Goal: Task Accomplishment & Management: Manage account settings

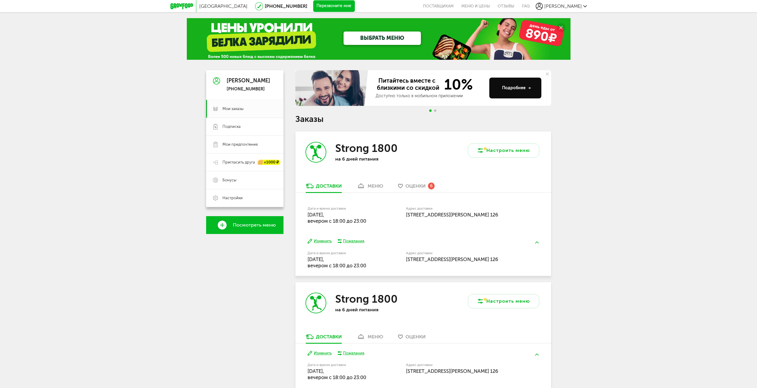
click at [317, 240] on button "Изменить" at bounding box center [320, 242] width 24 height 6
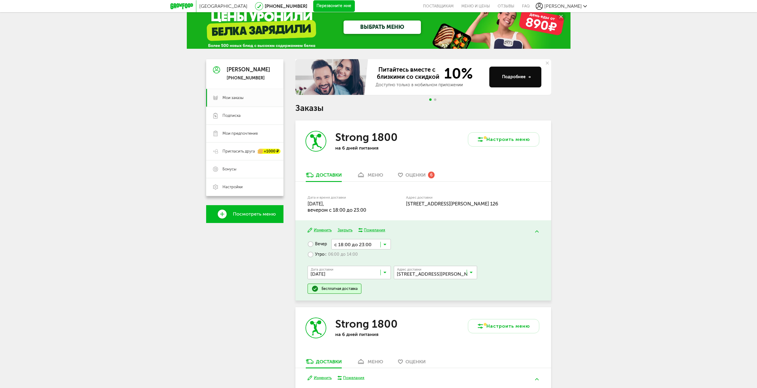
scroll to position [30, 0]
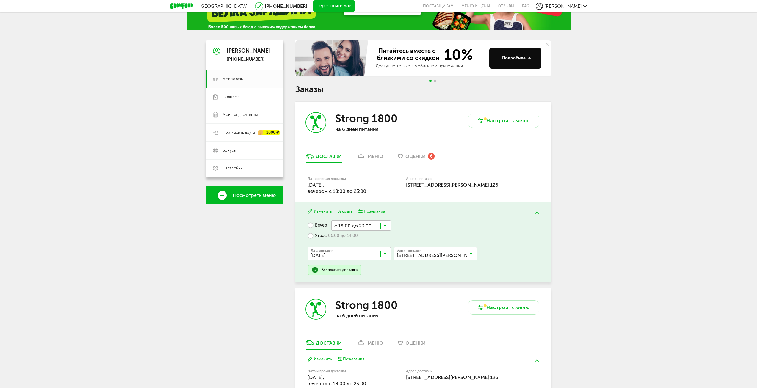
click at [383, 225] on icon at bounding box center [384, 227] width 3 height 6
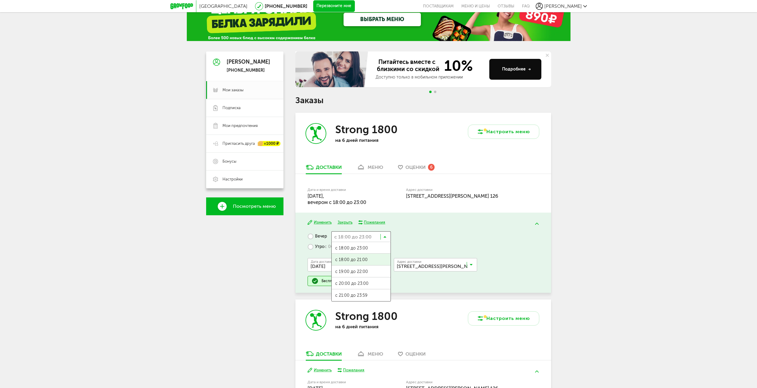
scroll to position [0, 0]
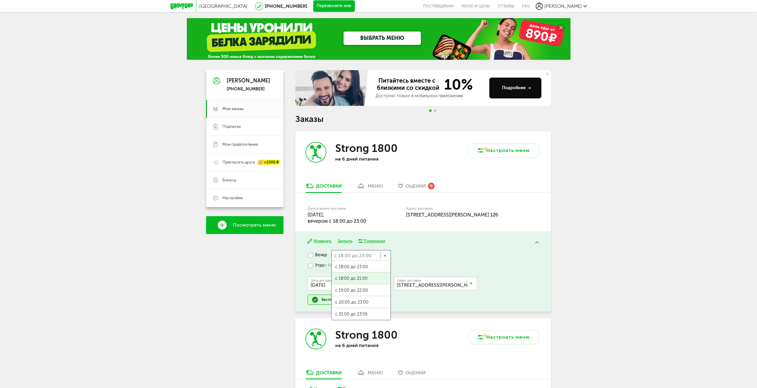
click at [460, 244] on div "Изменить Закрыть Пожелания Вечер с 18:00 до 23:00 Загрузка... с 18:00 до 23:00 …" at bounding box center [423, 271] width 256 height 80
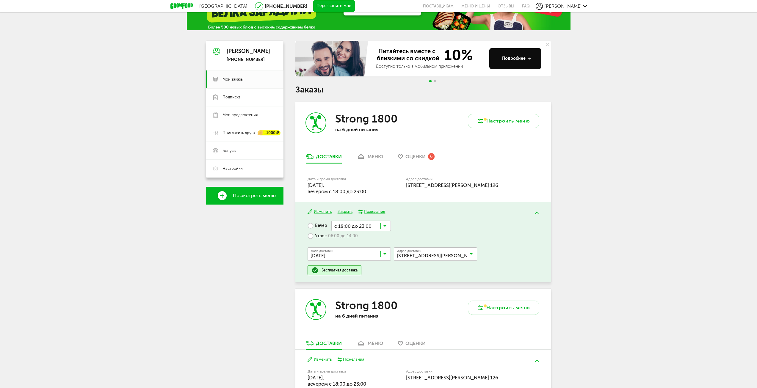
scroll to position [30, 0]
click at [343, 211] on button "Закрыть" at bounding box center [345, 212] width 15 height 6
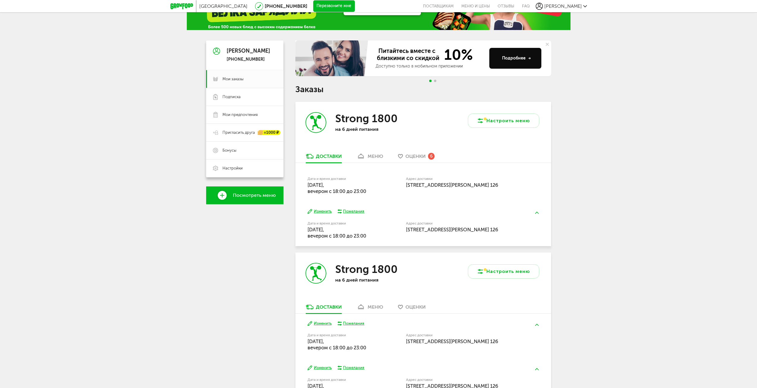
click at [318, 208] on div "Изменить Пожелания Дата и время доставки [DATE], вечером c 18:00 до 23:00 Адрес…" at bounding box center [423, 224] width 256 height 44
click at [320, 214] on button "Изменить" at bounding box center [320, 212] width 24 height 6
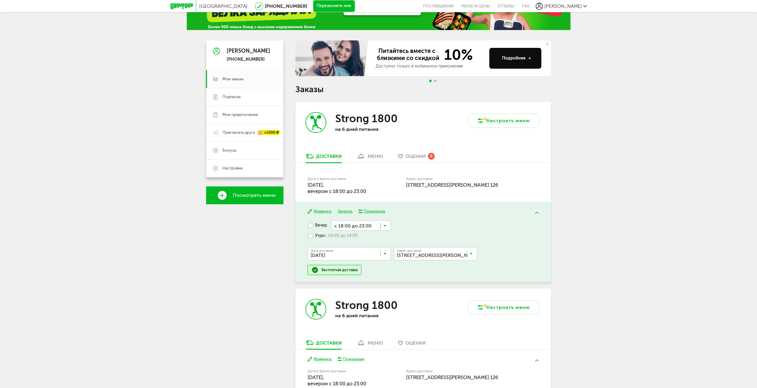
click at [311, 239] on label "Утро с 06:00 до 14:00" at bounding box center [333, 236] width 50 height 10
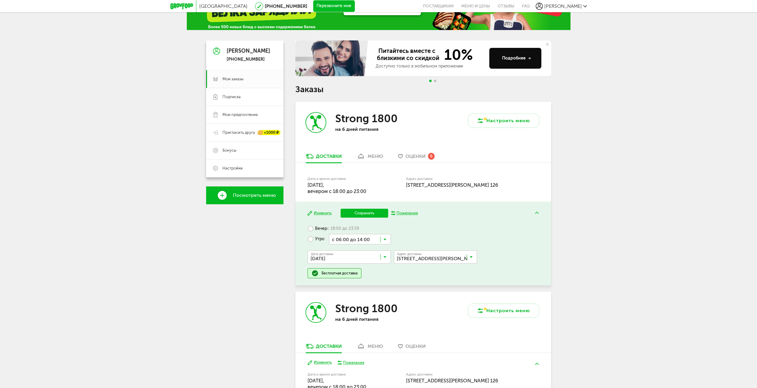
click at [383, 241] on icon at bounding box center [384, 241] width 3 height 6
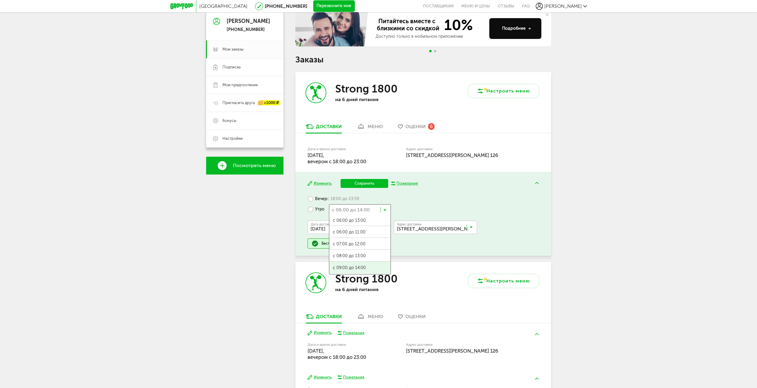
scroll to position [0, 0]
click at [364, 269] on span "с 09:00 до 14:00" at bounding box center [359, 268] width 61 height 12
click at [319, 200] on label "Вечер с 18:00 до 23:59" at bounding box center [333, 199] width 51 height 10
click at [385, 201] on icon at bounding box center [384, 201] width 3 height 6
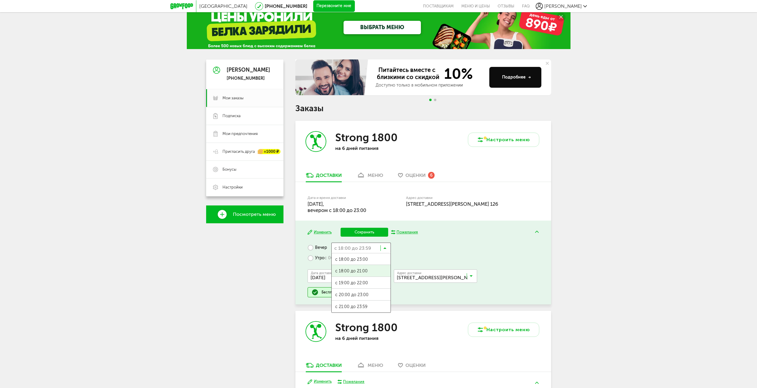
scroll to position [30, 0]
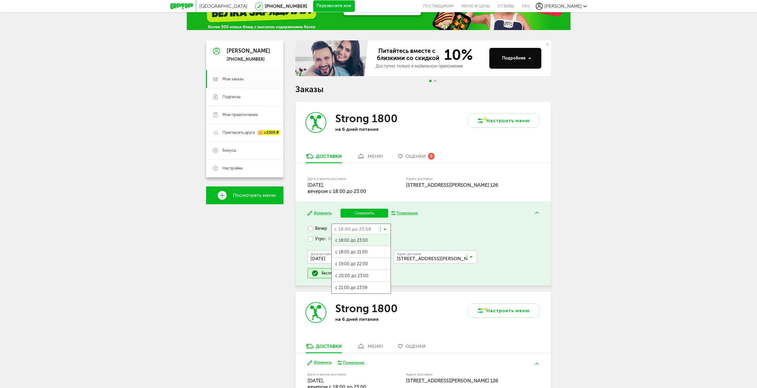
click at [375, 242] on span "с 18:00 до 23:00" at bounding box center [361, 240] width 59 height 12
click at [367, 213] on button "Сохранить" at bounding box center [365, 213] width 48 height 9
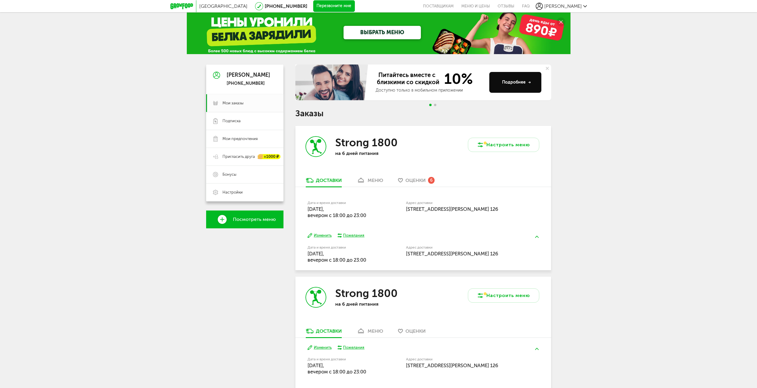
scroll to position [0, 0]
